Goal: Transaction & Acquisition: Purchase product/service

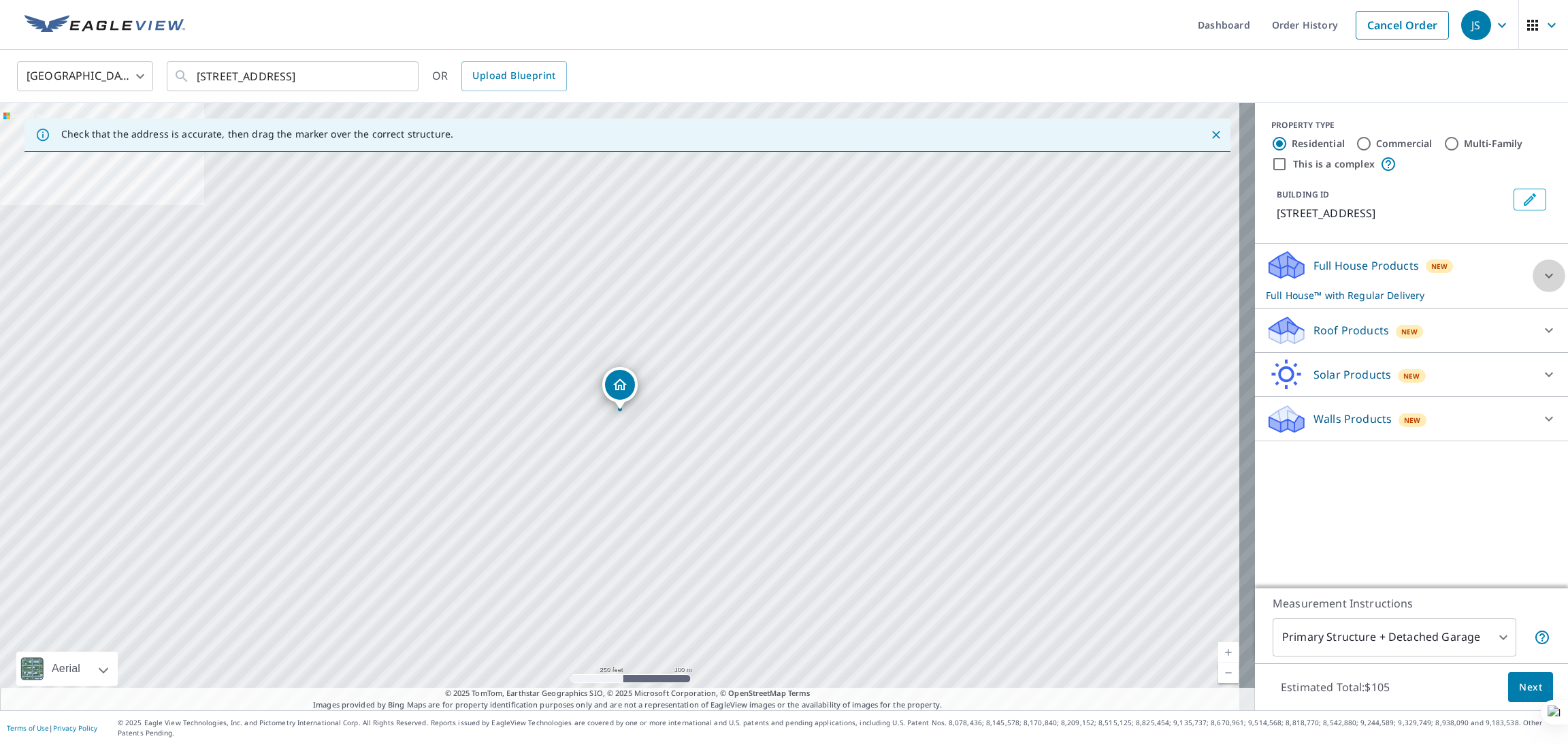
click at [1533, 273] on div at bounding box center [1549, 275] width 33 height 33
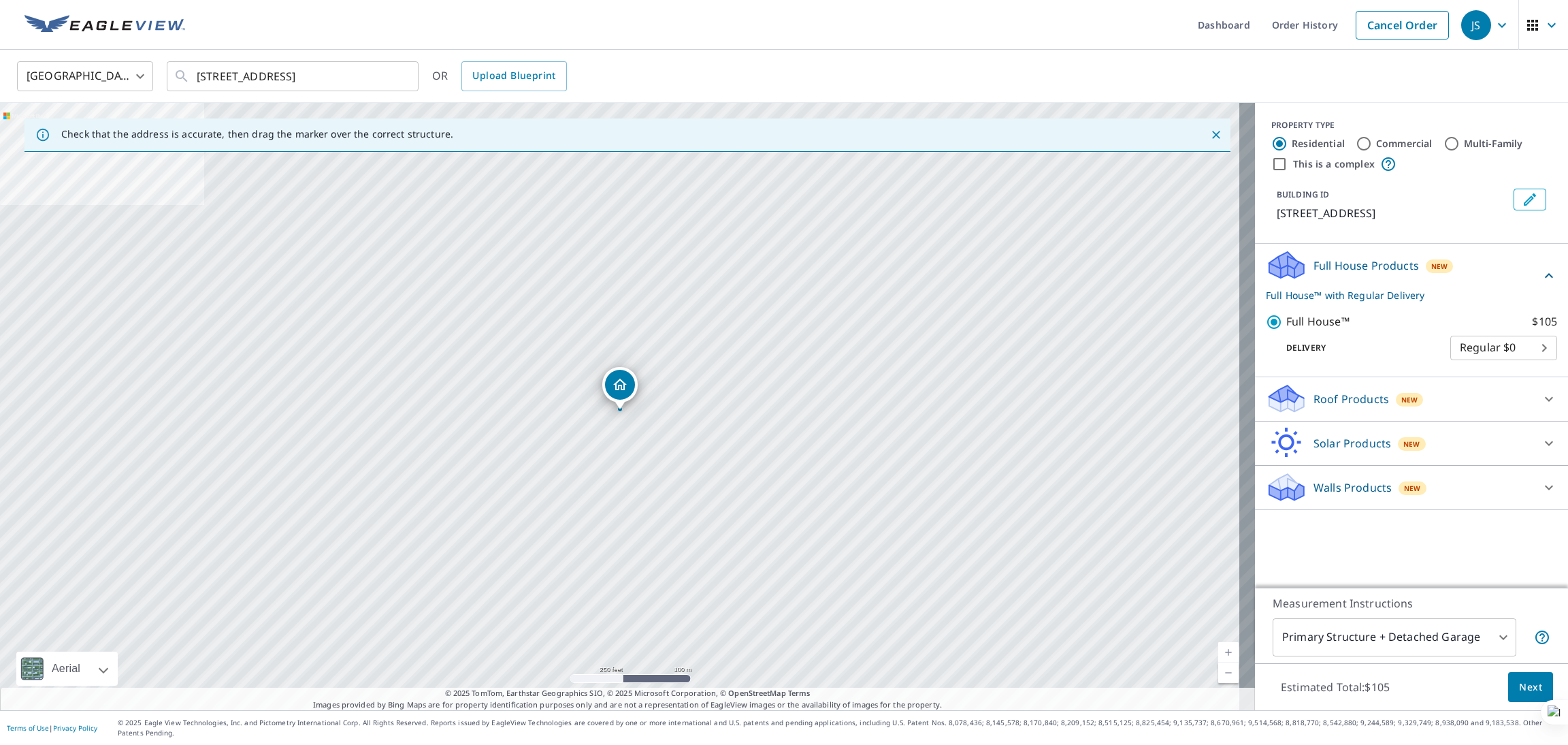
click at [1409, 392] on div "Roof Products New" at bounding box center [1399, 399] width 267 height 32
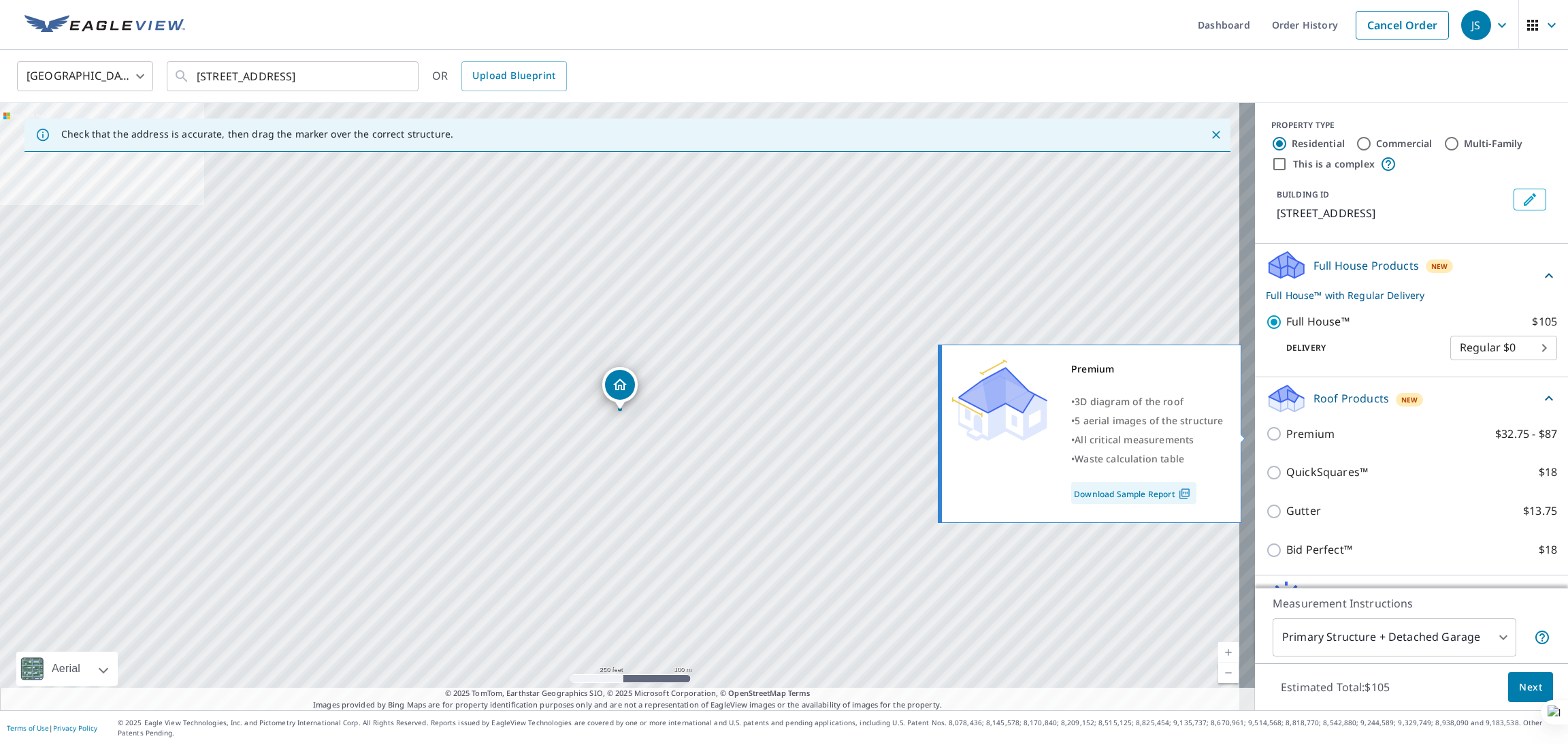
click at [1266, 433] on input "Premium $32.75 - $87" at bounding box center [1276, 433] width 21 height 16
checkbox input "true"
checkbox input "false"
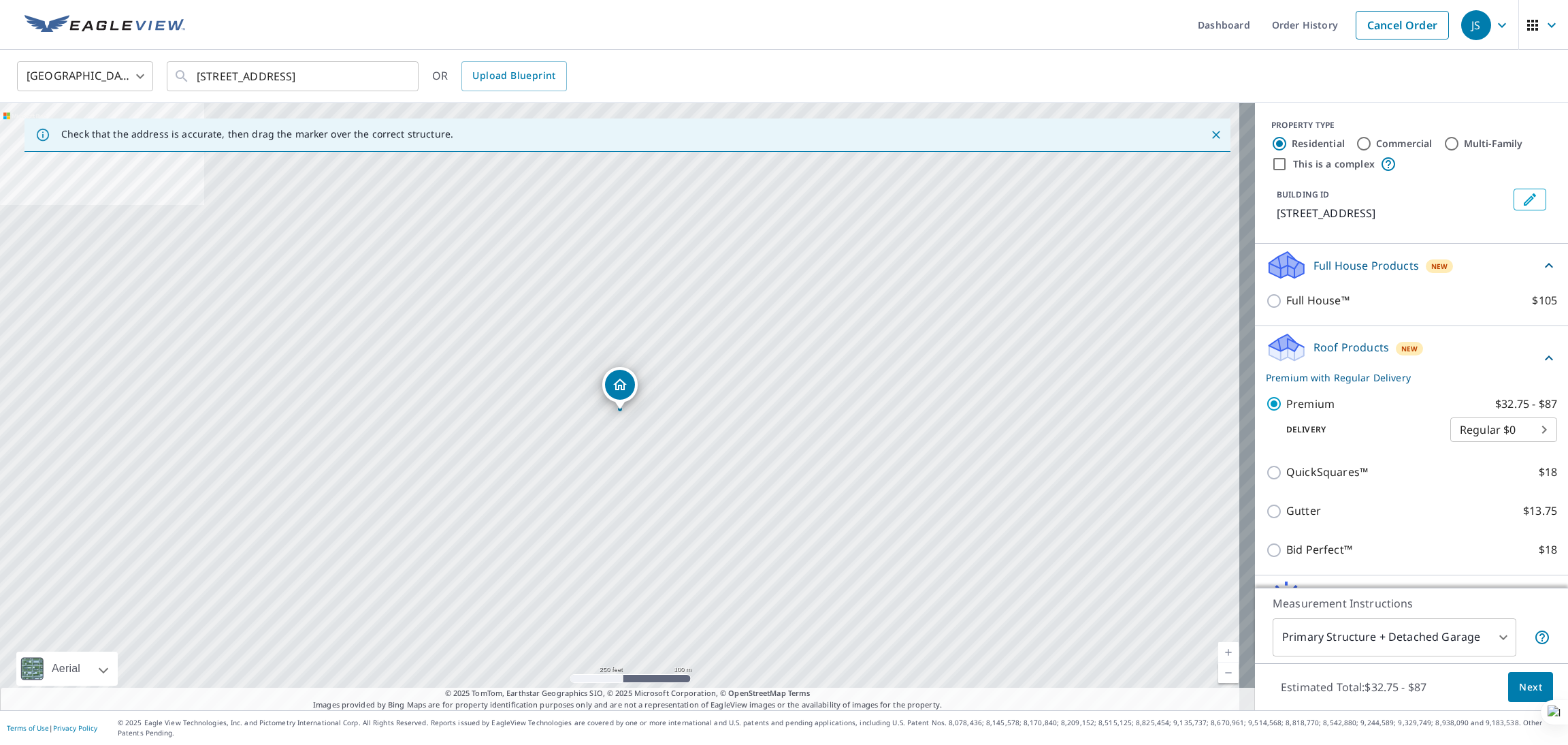
click at [1266, 457] on div "QuickSquares™ $18" at bounding box center [1412, 472] width 291 height 39
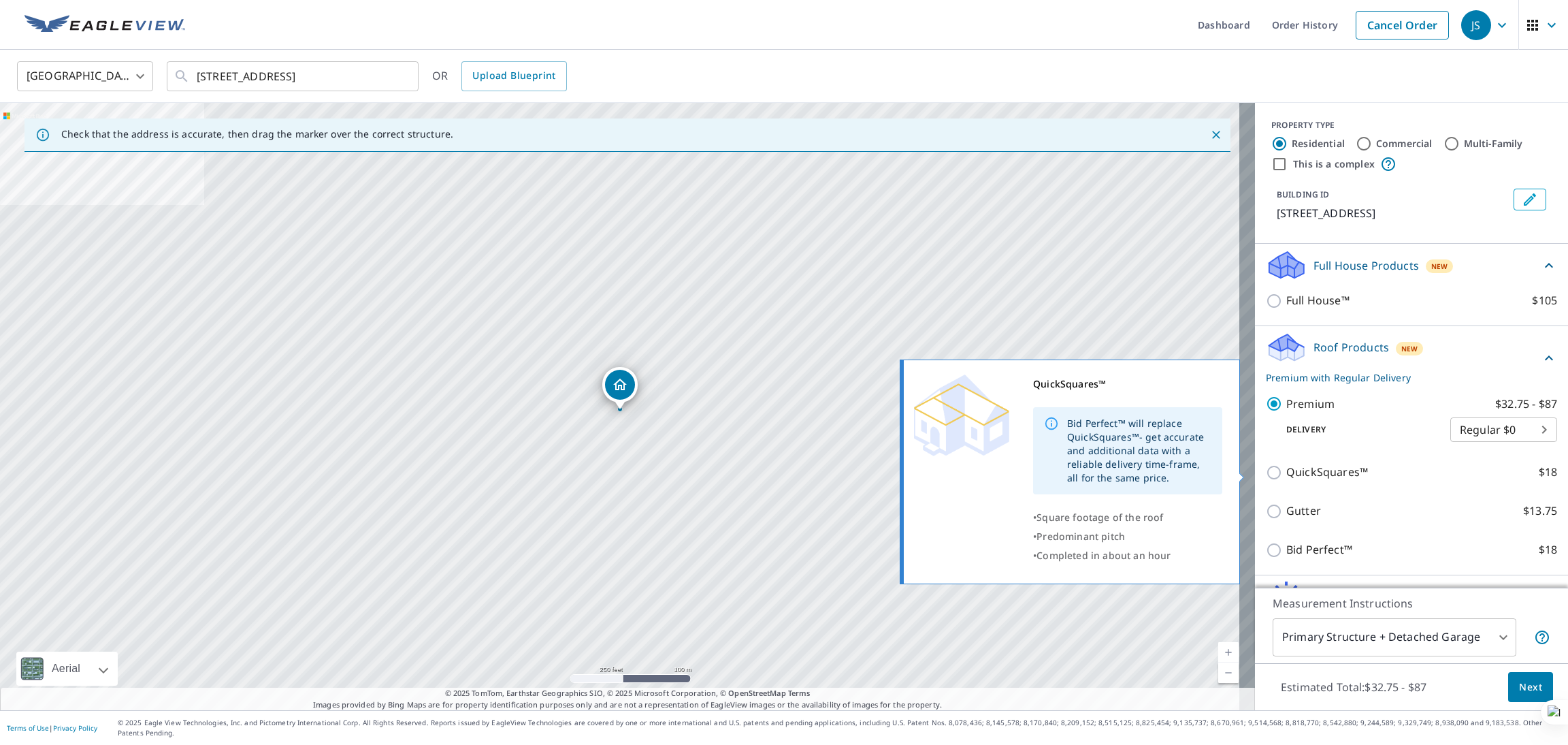
click at [1266, 475] on input "QuickSquares™ $18" at bounding box center [1276, 472] width 21 height 16
checkbox input "true"
checkbox input "false"
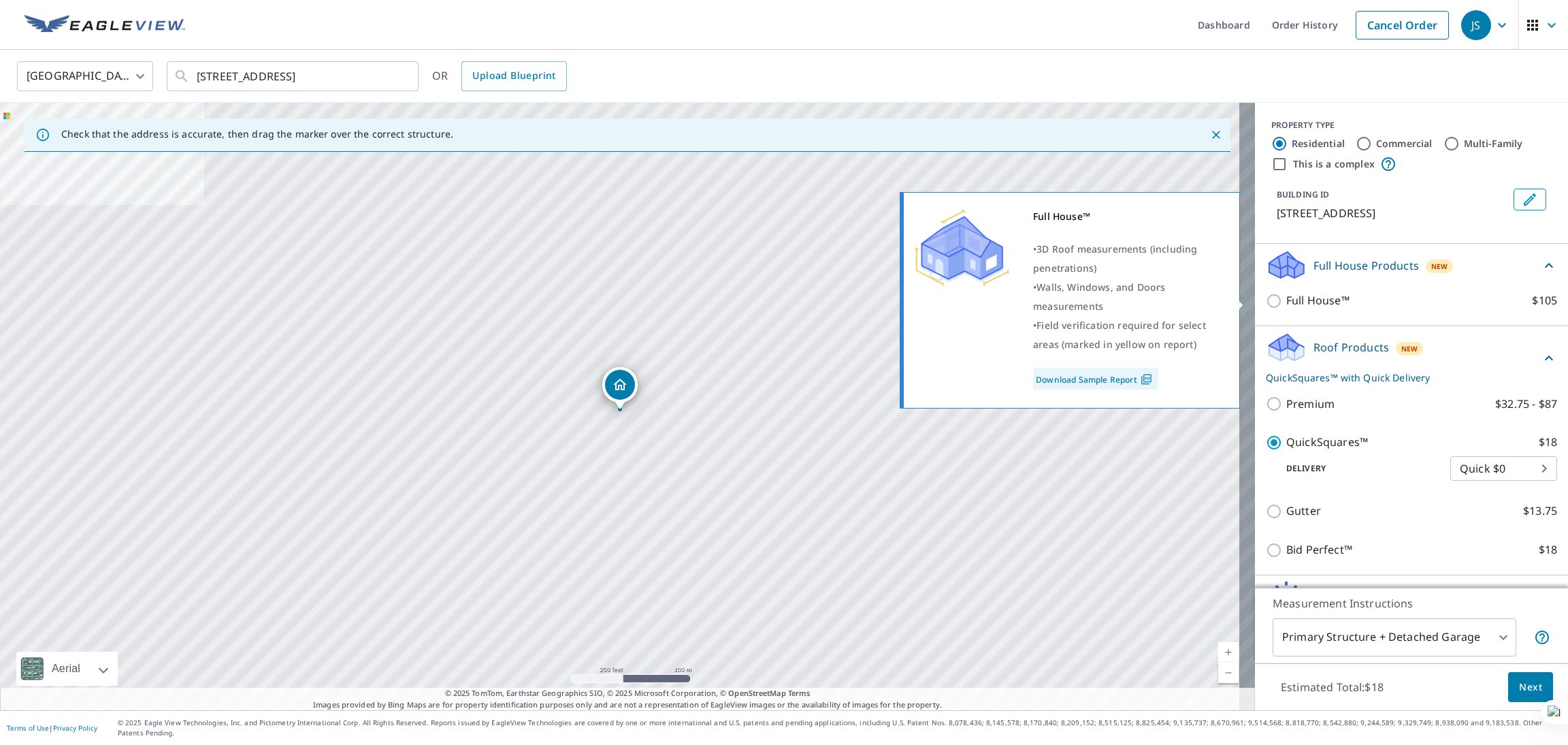
click at [1266, 298] on input "Full House™ $105" at bounding box center [1276, 301] width 21 height 16
checkbox input "true"
checkbox input "false"
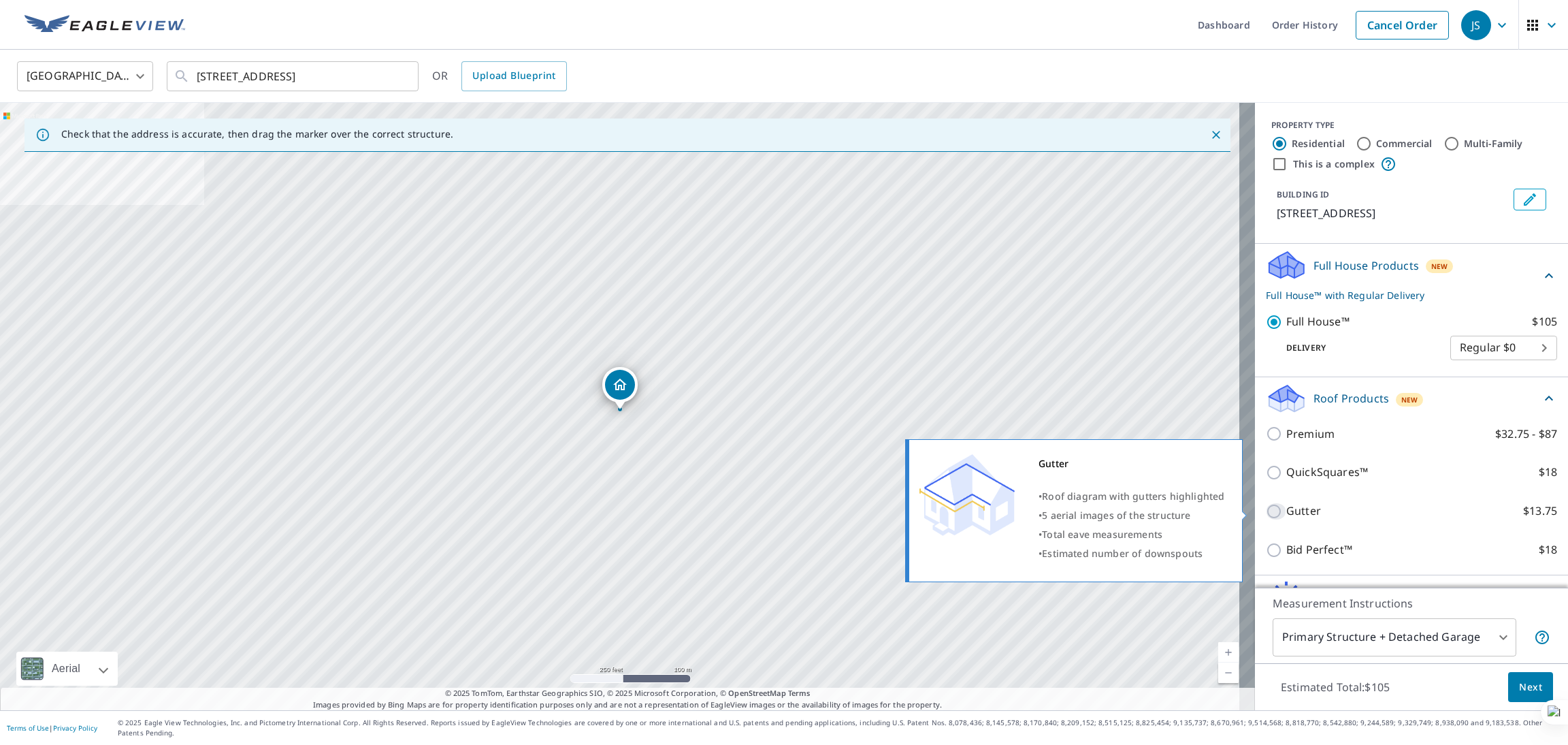
click at [1266, 518] on input "Gutter $13.75" at bounding box center [1276, 511] width 21 height 16
checkbox input "true"
checkbox input "false"
